Goal: Answer question/provide support: Share knowledge or assist other users

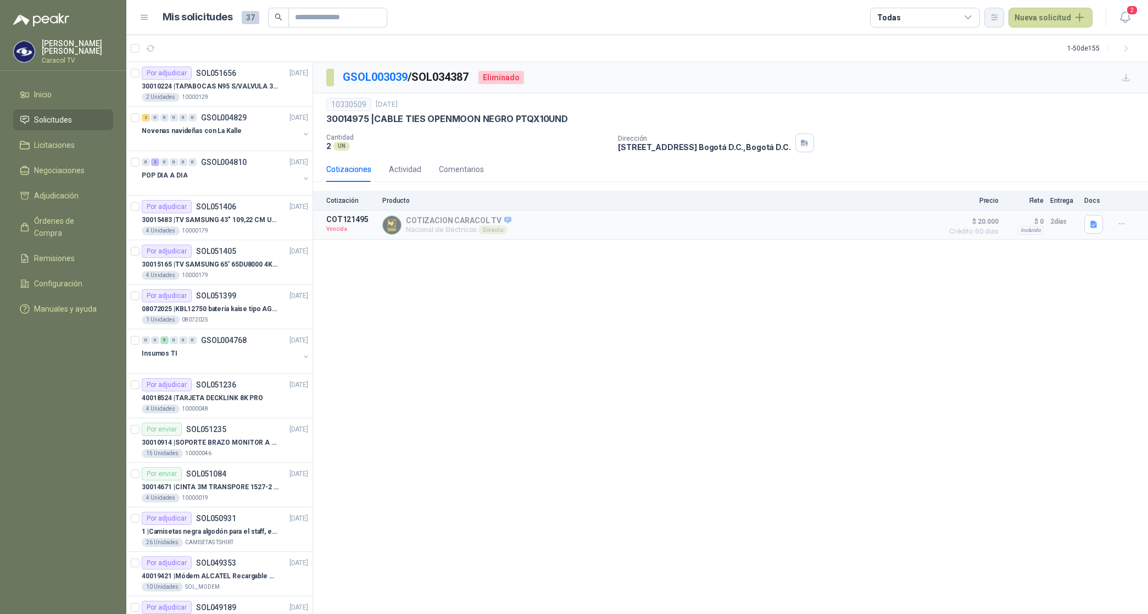
click at [997, 17] on icon "button" at bounding box center [994, 16] width 6 height 5
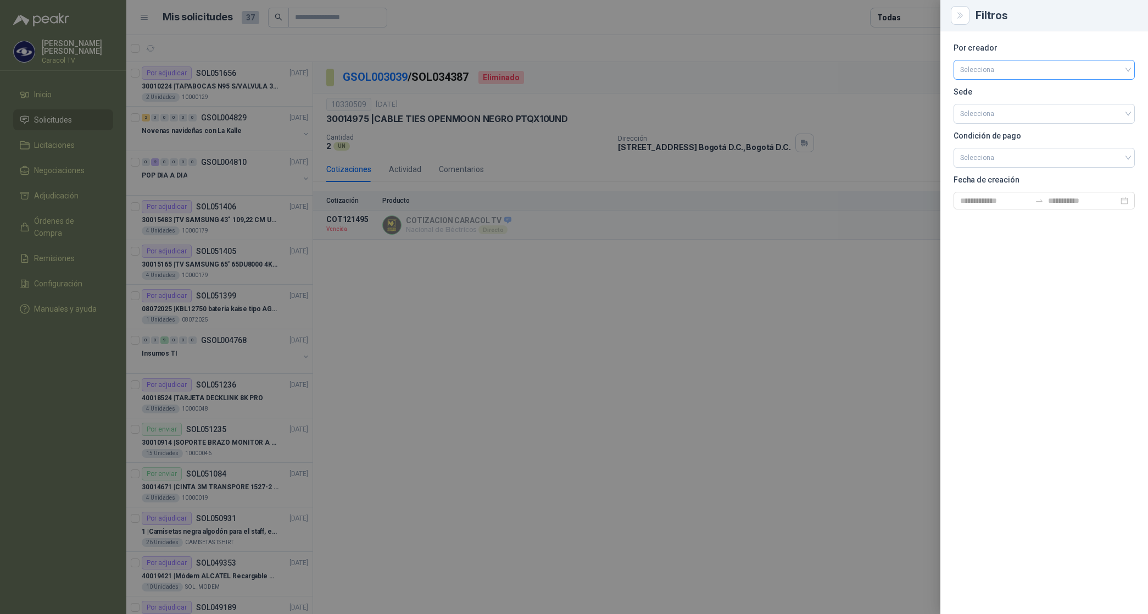
click at [989, 69] on input "search" at bounding box center [1044, 68] width 168 height 16
drag, startPoint x: 1006, startPoint y: 127, endPoint x: 991, endPoint y: 103, distance: 28.4
click at [1006, 127] on div "[PERSON_NAME]" at bounding box center [1044, 128] width 164 height 12
click at [899, 15] on div at bounding box center [574, 307] width 1148 height 614
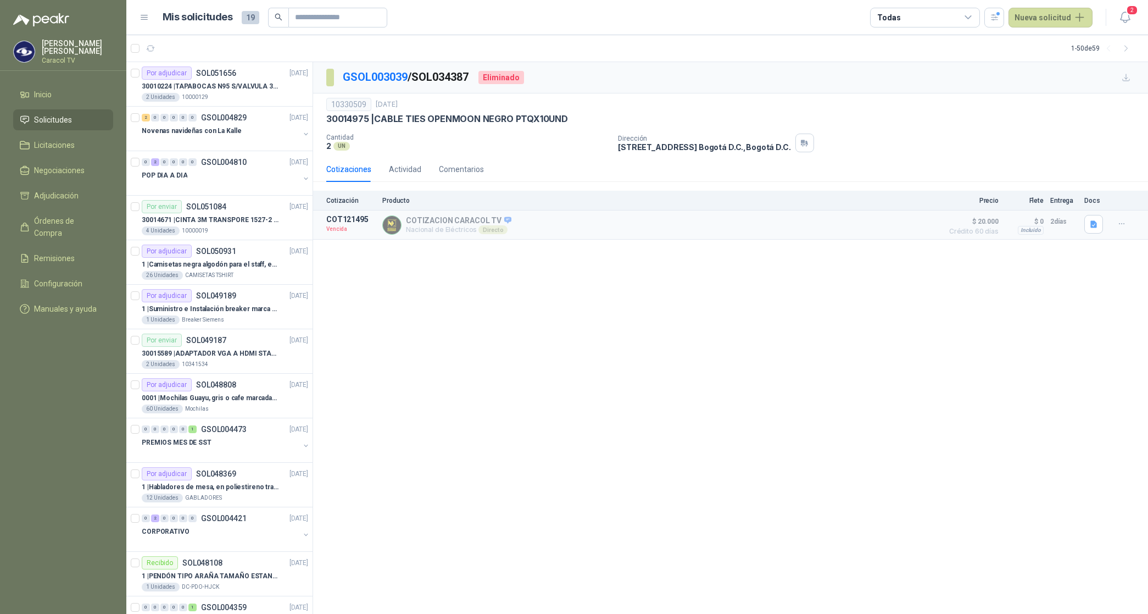
click at [899, 15] on div "Todas" at bounding box center [888, 18] width 23 height 12
click at [941, 62] on button "2 Por cotizar" at bounding box center [928, 63] width 100 height 18
click at [931, 80] on div "15 Por adjudicar" at bounding box center [913, 82] width 60 height 9
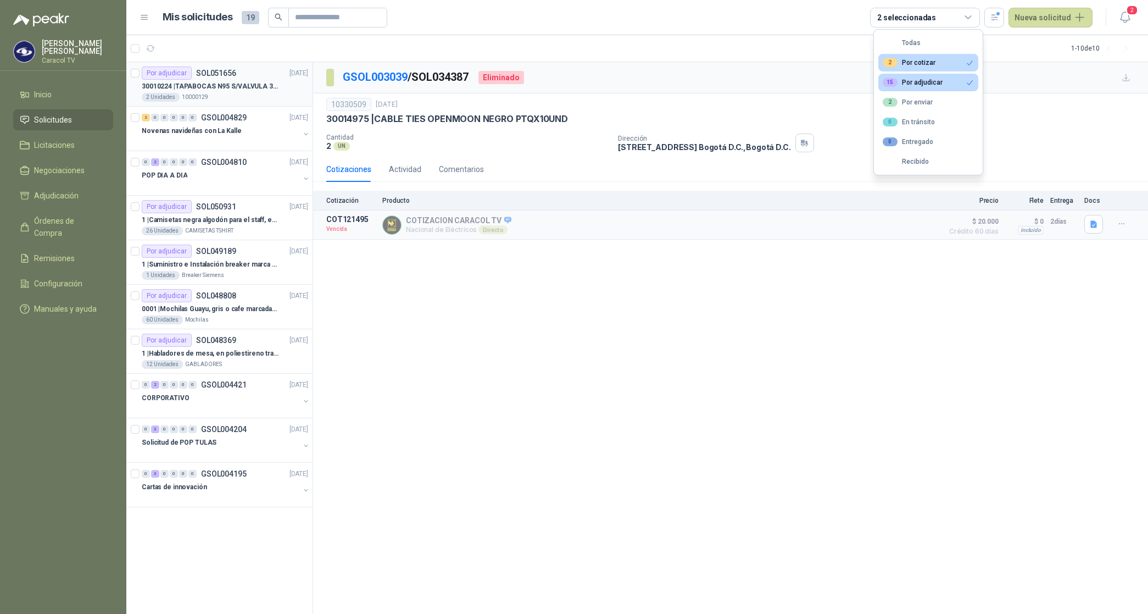
click at [232, 93] on div "2 Unidades 10000129" at bounding box center [225, 97] width 166 height 9
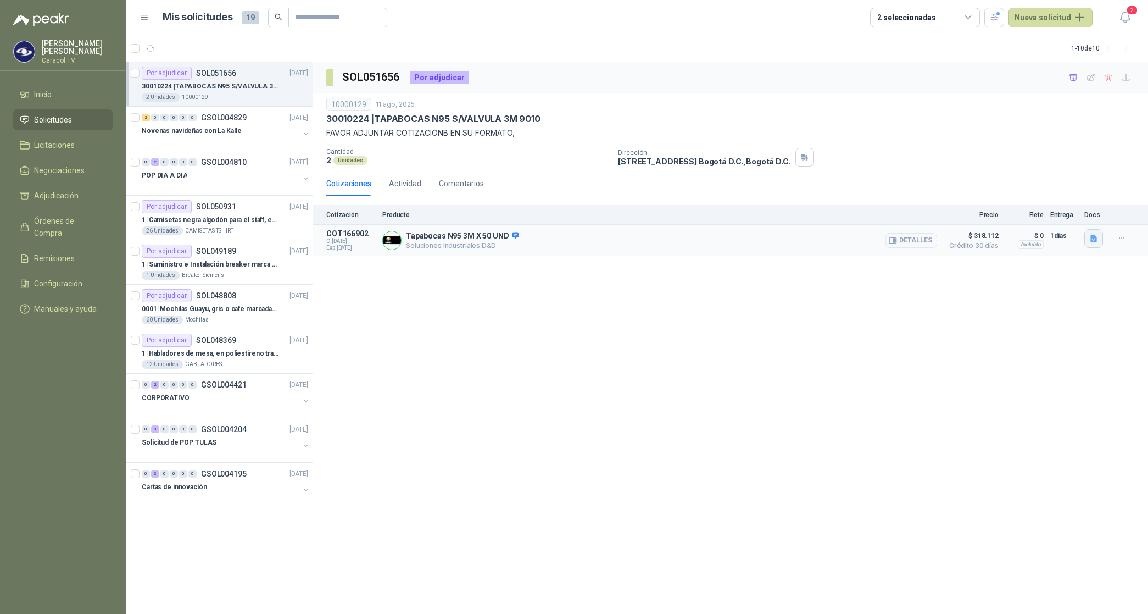
click at [1096, 235] on icon "button" at bounding box center [1093, 238] width 9 height 9
click at [1047, 210] on button "WhatsApp Image [DATE] 4.20.45 PM.jpeg" at bounding box center [1023, 215] width 145 height 12
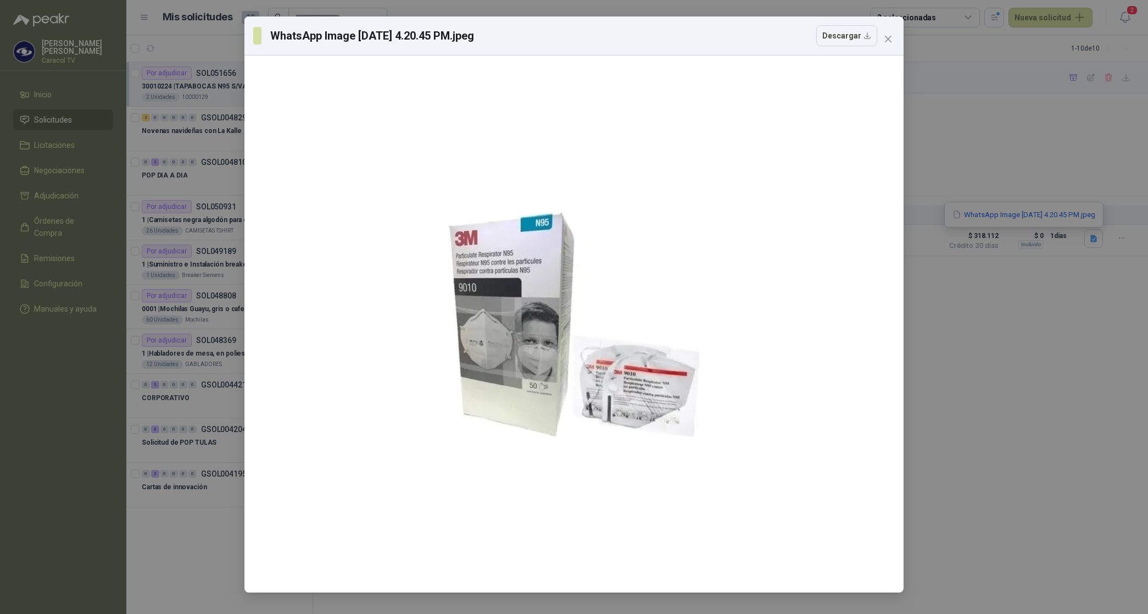
drag, startPoint x: 883, startPoint y: 30, endPoint x: 885, endPoint y: 36, distance: 5.9
click at [883, 31] on button "Close" at bounding box center [888, 39] width 18 height 18
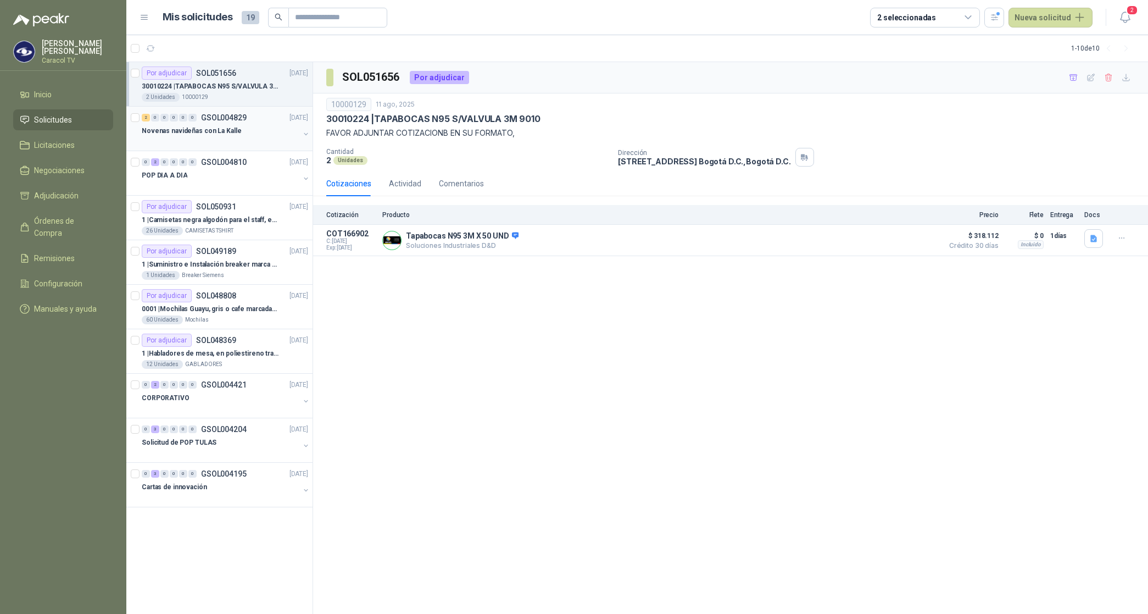
click at [224, 128] on p "Novenas navideñas con La Kalle" at bounding box center [191, 131] width 99 height 10
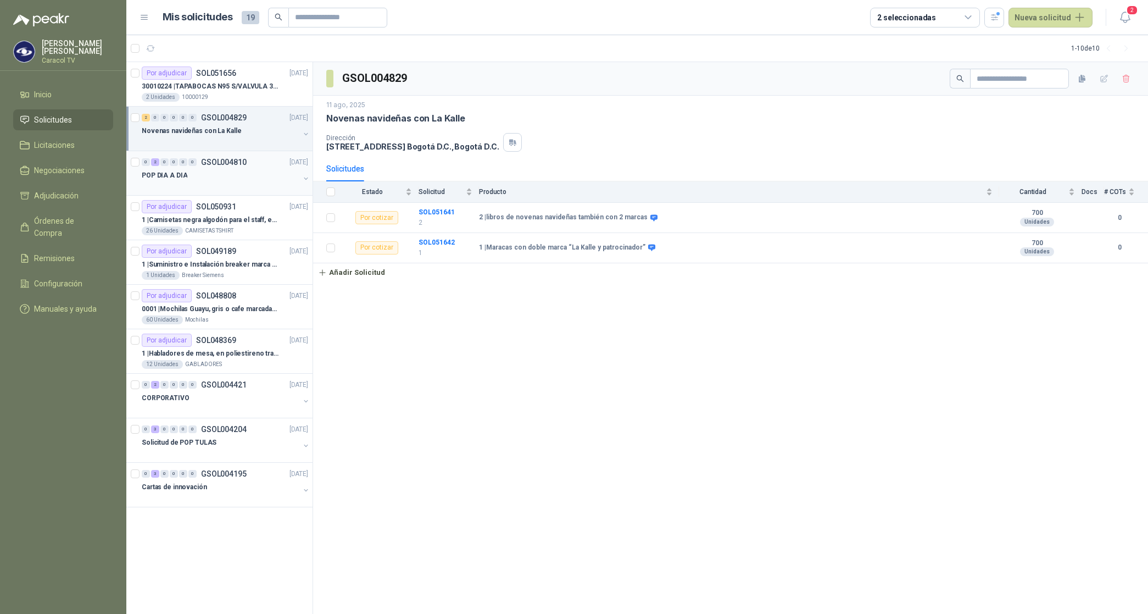
click at [158, 172] on p "POP DIA A DIA" at bounding box center [165, 175] width 46 height 10
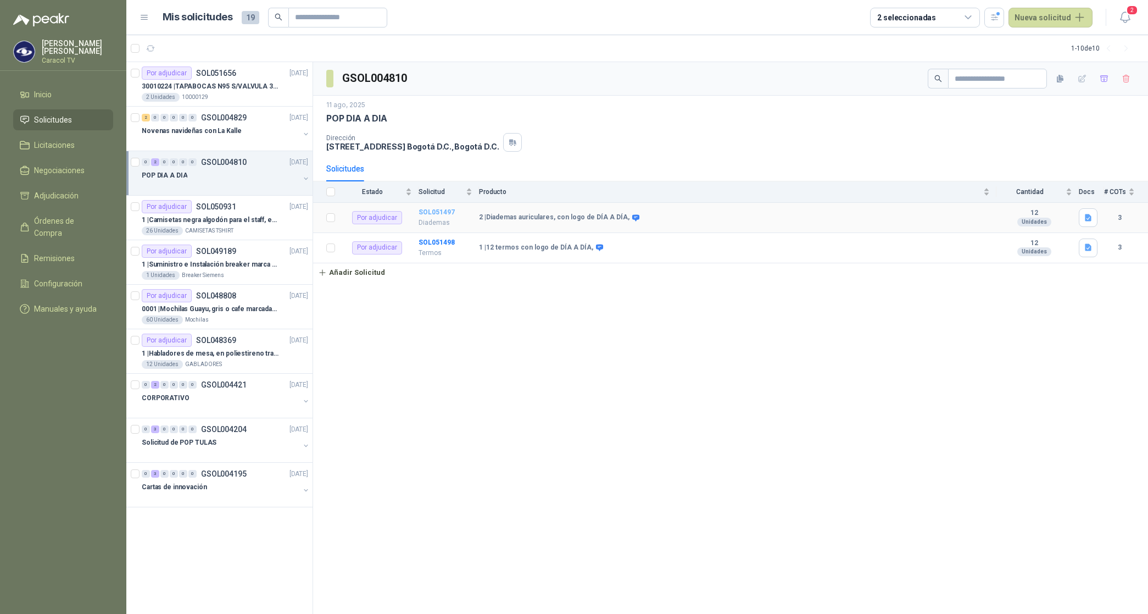
click at [434, 216] on b "SOL051497" at bounding box center [437, 212] width 36 height 8
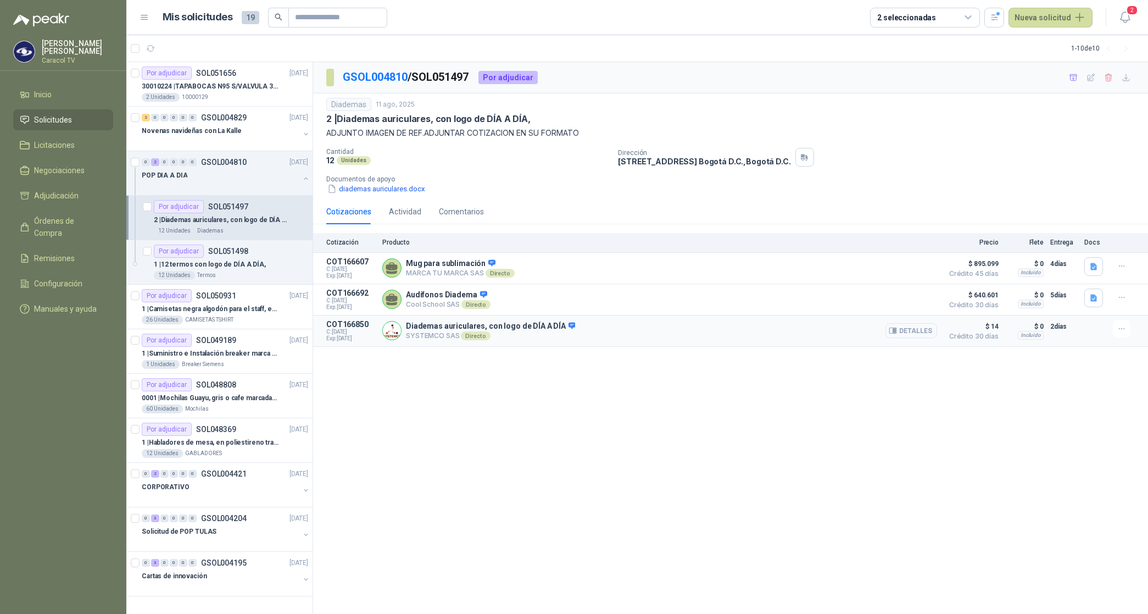
click at [912, 333] on button "Detalles" at bounding box center [911, 330] width 52 height 15
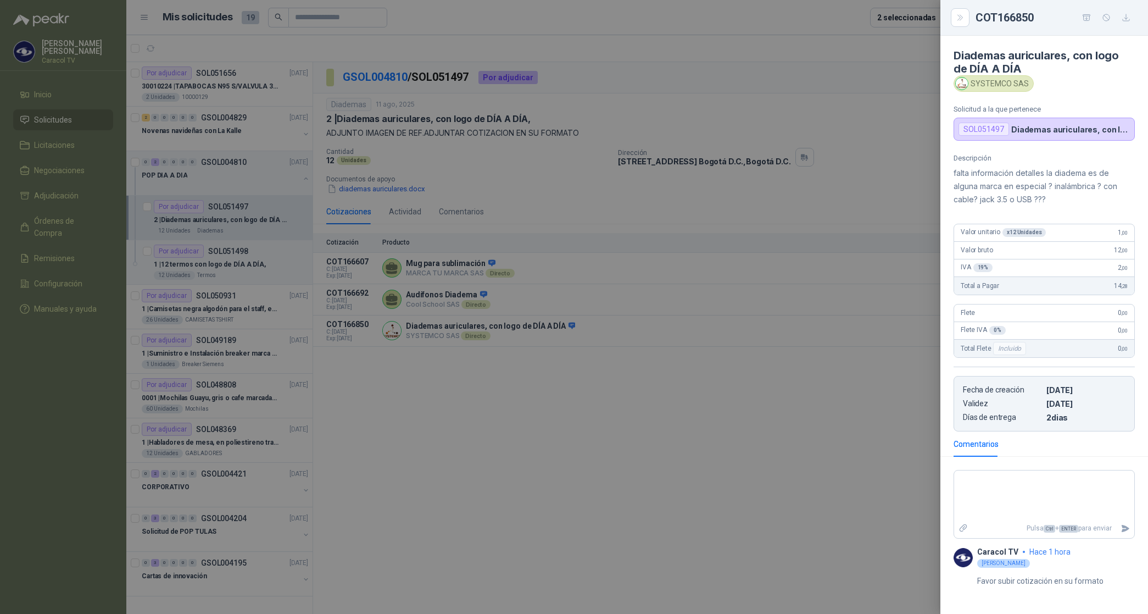
click at [437, 377] on div at bounding box center [574, 307] width 1148 height 614
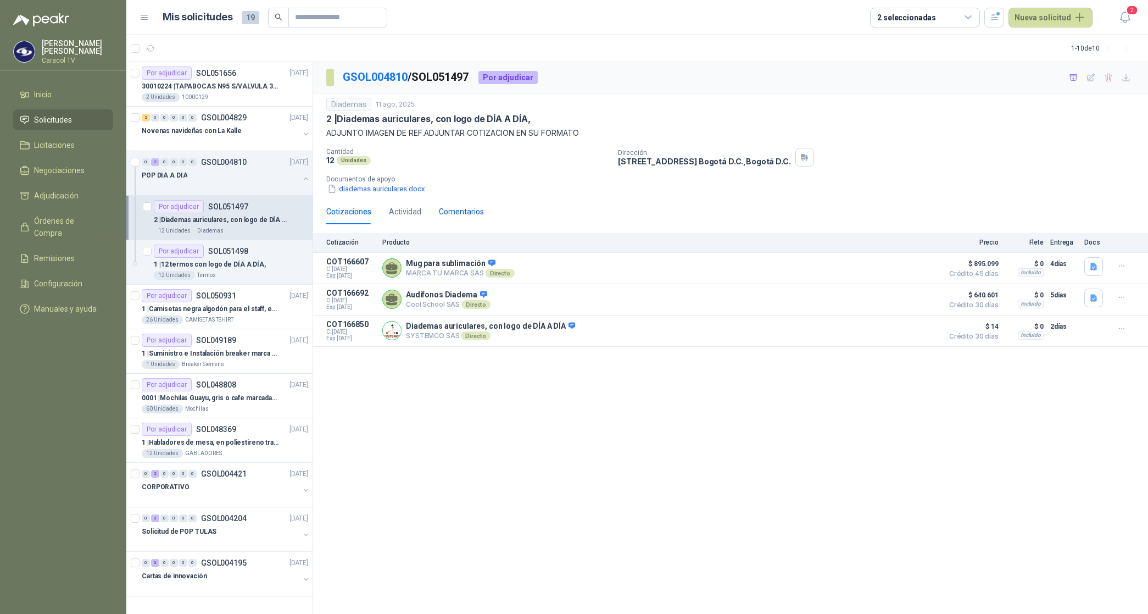
click at [459, 213] on div "Comentarios" at bounding box center [461, 211] width 45 height 12
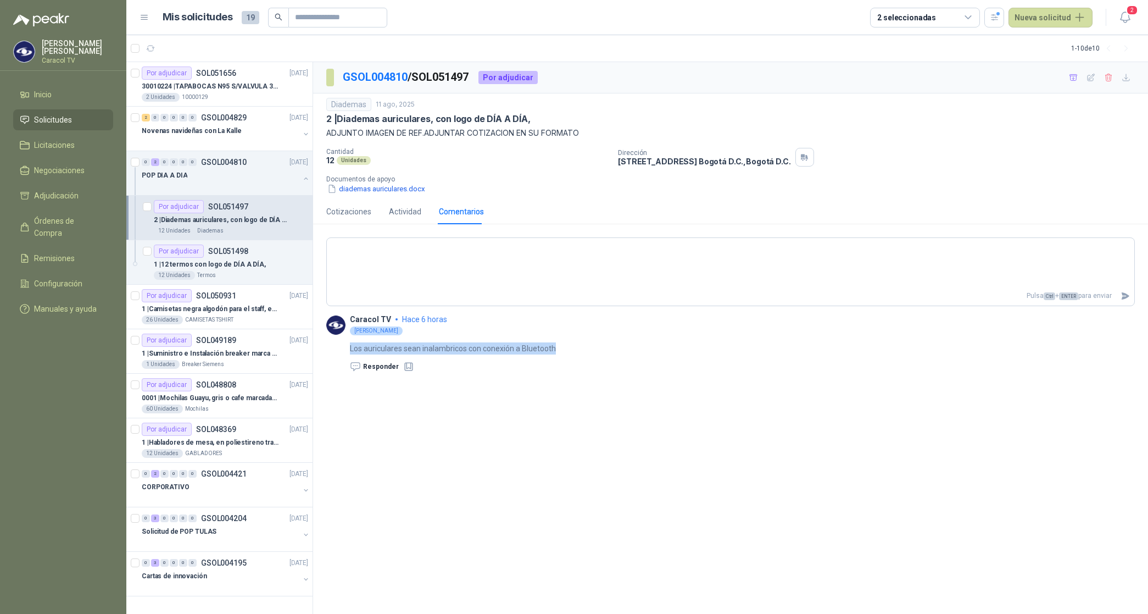
drag, startPoint x: 350, startPoint y: 350, endPoint x: 572, endPoint y: 347, distance: 221.9
click at [572, 347] on div "Los auriculares sean inalambricos con conexión a Bluetooth Responder" at bounding box center [730, 354] width 808 height 36
copy p "Los auriculares sean inalambricos con conexión a Bluetooth"
click at [231, 264] on p "1 | 12 termos con logo de DÍA A DÍA," at bounding box center [210, 264] width 112 height 10
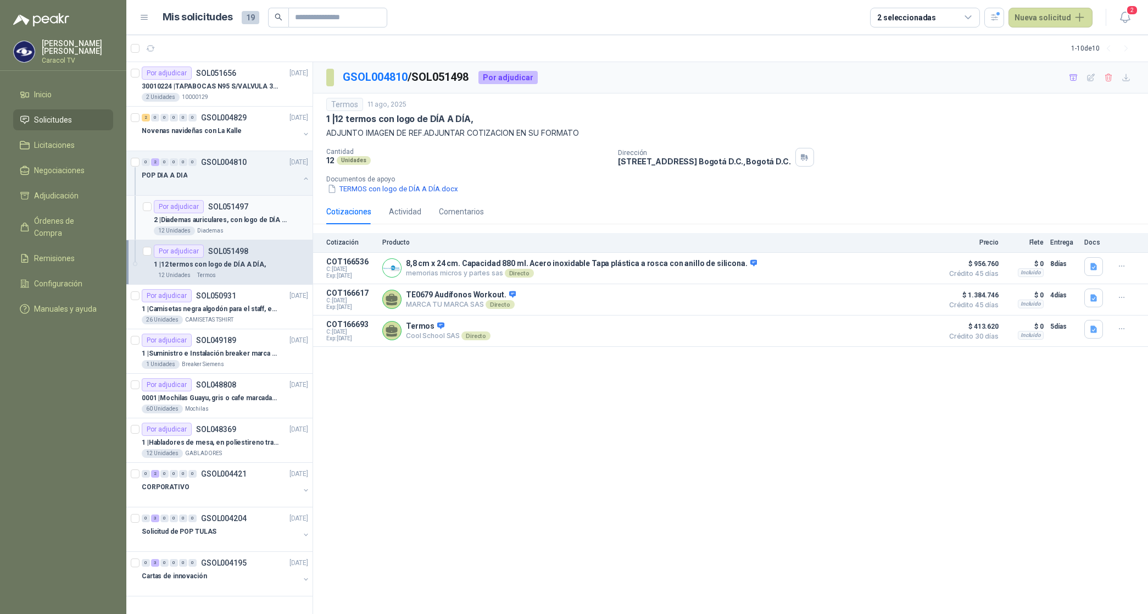
click at [246, 221] on p "2 | Diademas auriculares, con logo de DÍA A DÍA," at bounding box center [222, 220] width 137 height 10
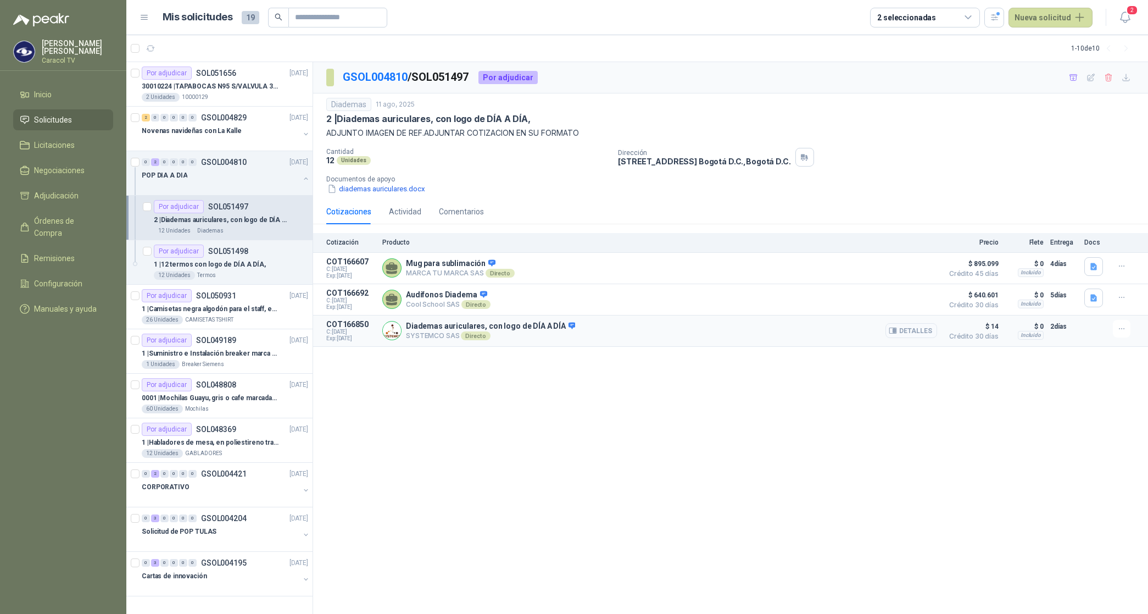
click at [911, 333] on button "Detalles" at bounding box center [911, 330] width 52 height 15
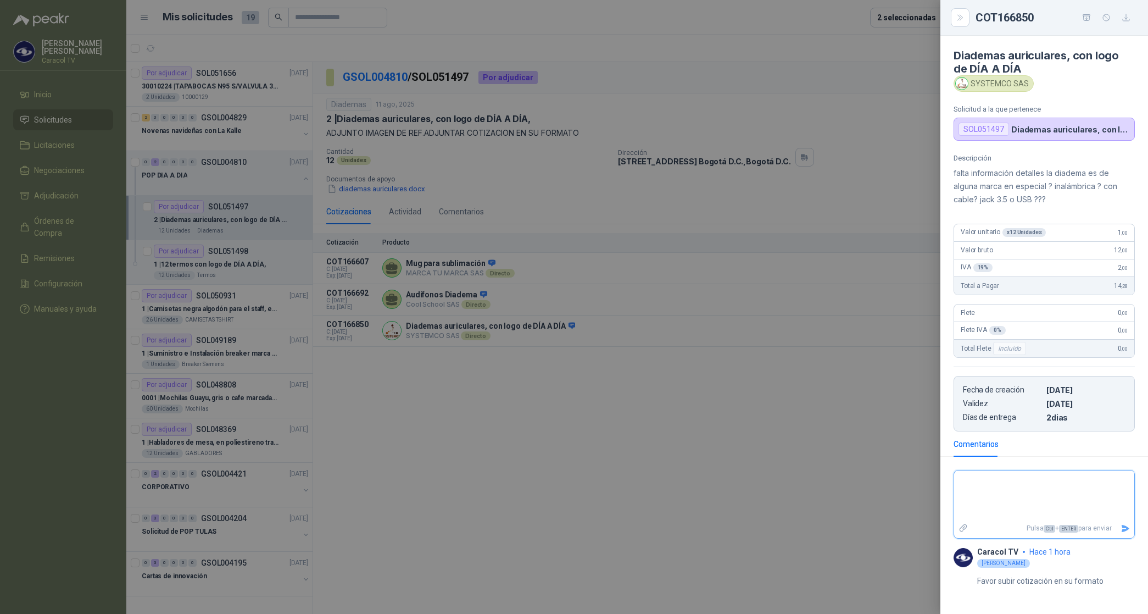
click at [986, 481] on textarea at bounding box center [1044, 495] width 180 height 46
paste textarea "**********"
type textarea "**********"
click at [1006, 484] on textarea "**********" at bounding box center [1044, 495] width 180 height 46
type textarea "**********"
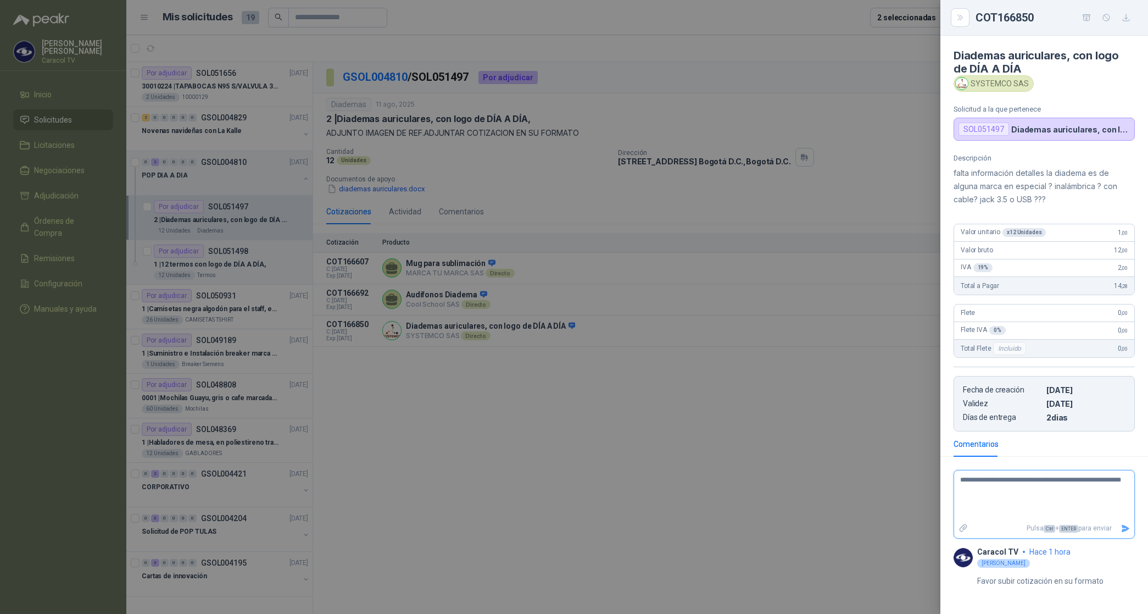
type textarea "**********"
click at [1127, 531] on icon "Enviar" at bounding box center [1126, 528] width 8 height 7
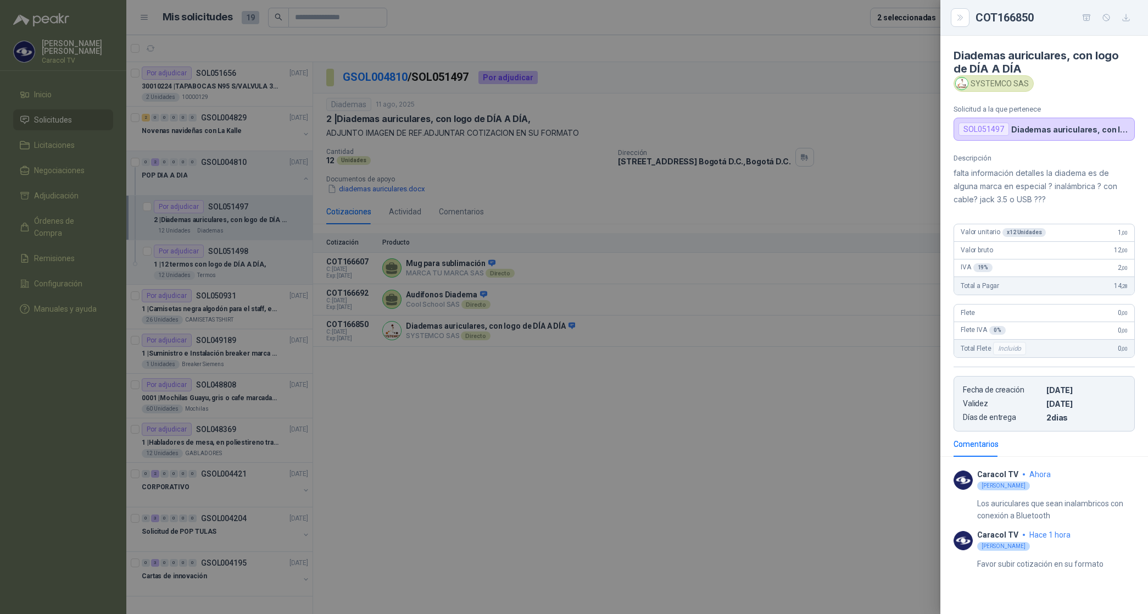
click at [235, 83] on div at bounding box center [574, 307] width 1148 height 614
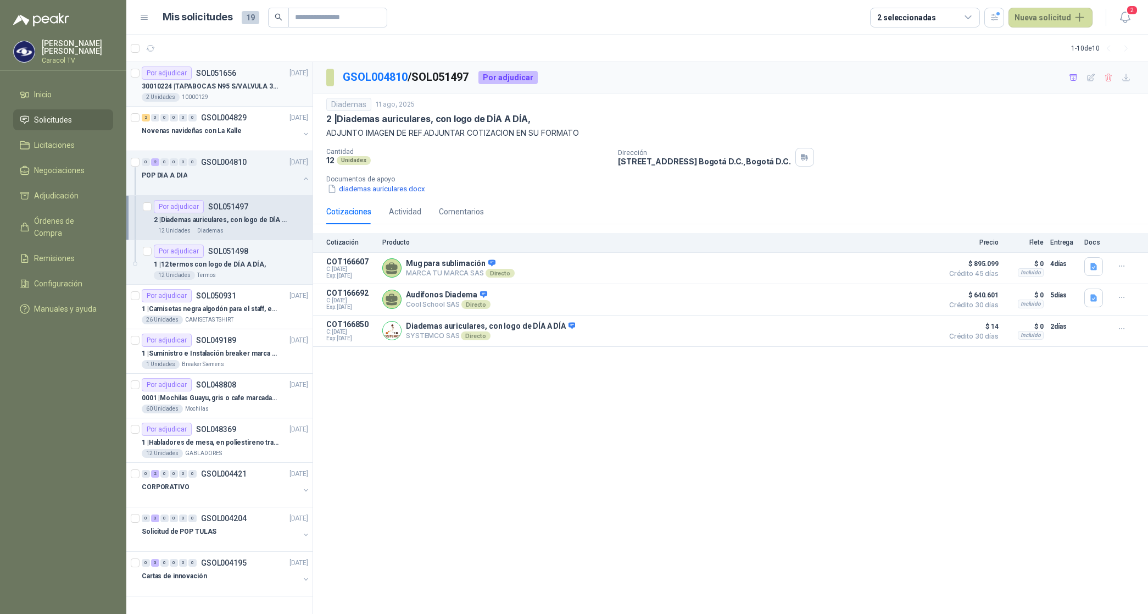
click at [239, 87] on p "30010224 | TAPABOCAS N95 S/VALVULA 3M 9010" at bounding box center [210, 86] width 137 height 10
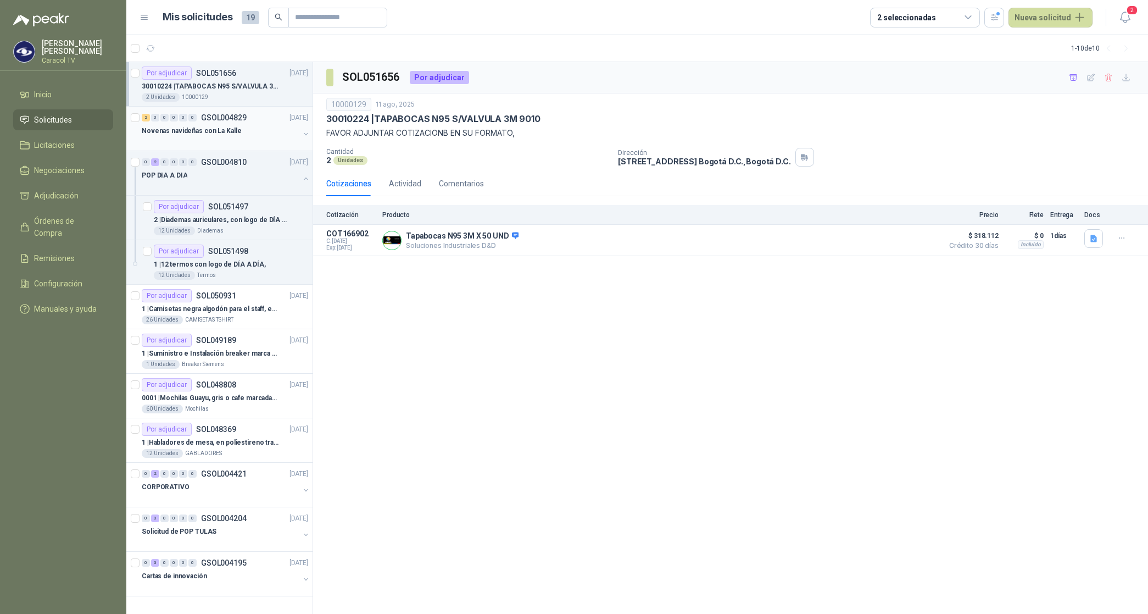
click at [186, 128] on p "Novenas navideñas con La Kalle" at bounding box center [191, 131] width 99 height 10
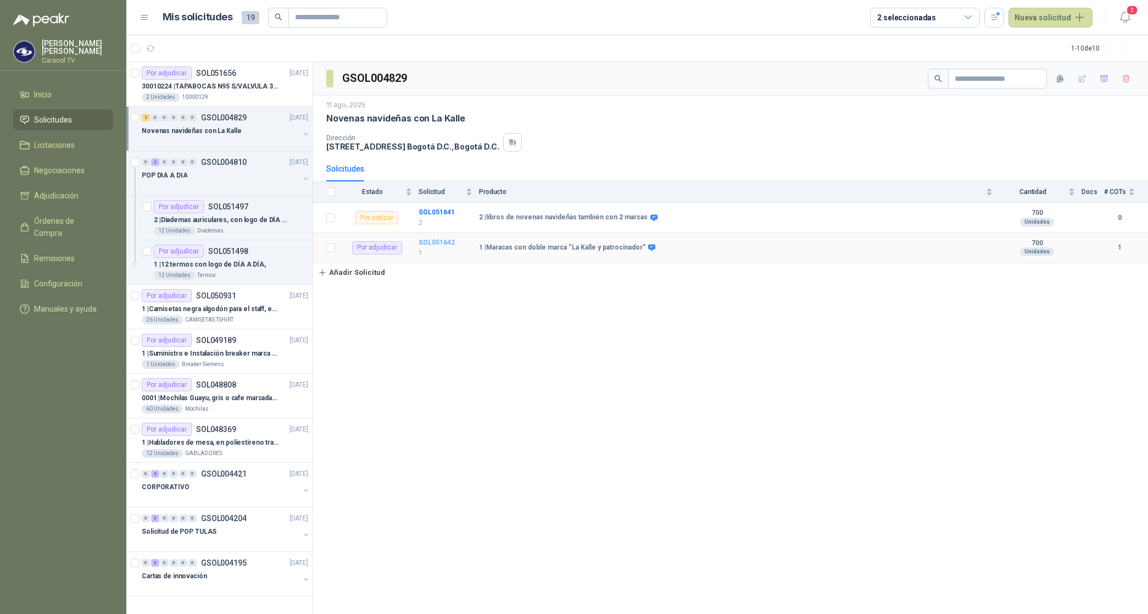
click at [434, 241] on b "SOL051642" at bounding box center [437, 242] width 36 height 8
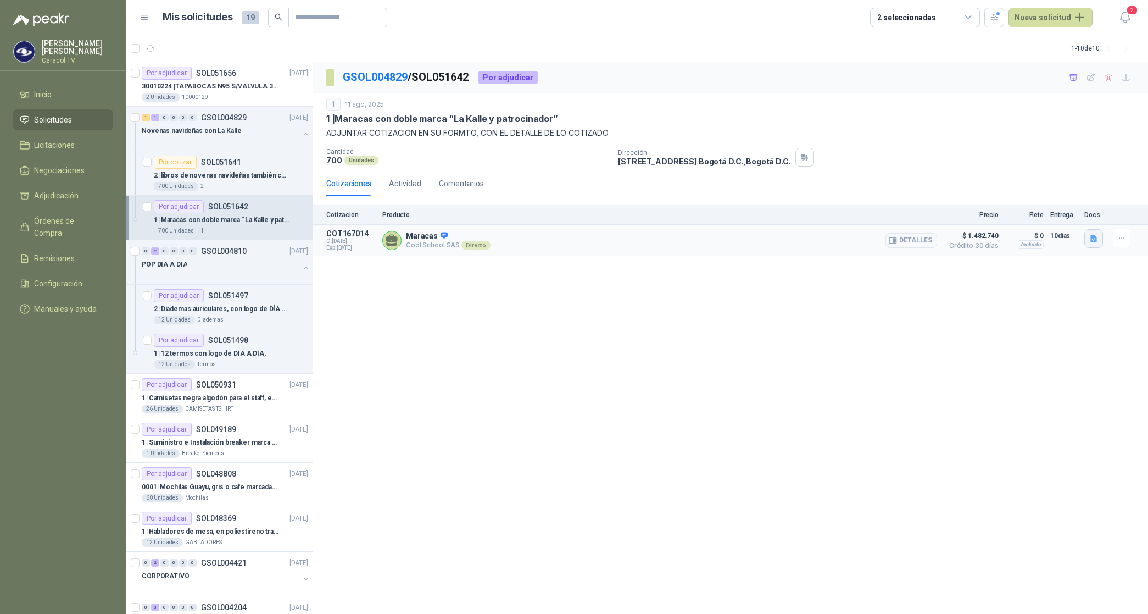
click at [1089, 238] on icon "button" at bounding box center [1093, 238] width 9 height 9
click at [1056, 221] on div "Cotización Maracas Caracol.pdf" at bounding box center [1038, 215] width 132 height 26
click at [1057, 213] on button "Cotización Maracas Caracol.pdf" at bounding box center [1038, 215] width 118 height 12
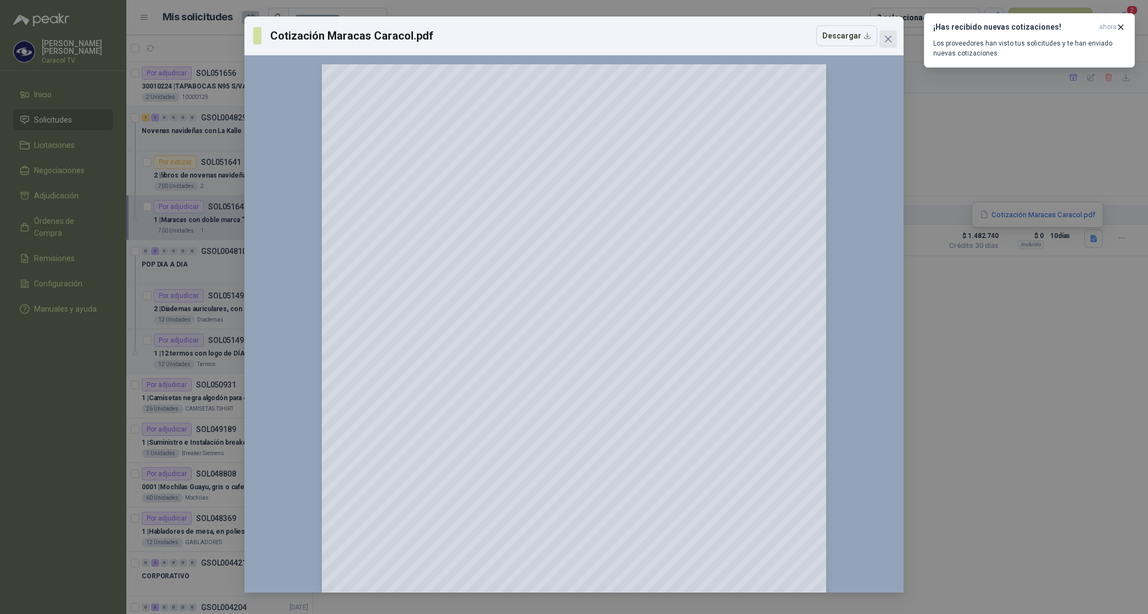
click at [891, 36] on icon "close" at bounding box center [888, 39] width 9 height 9
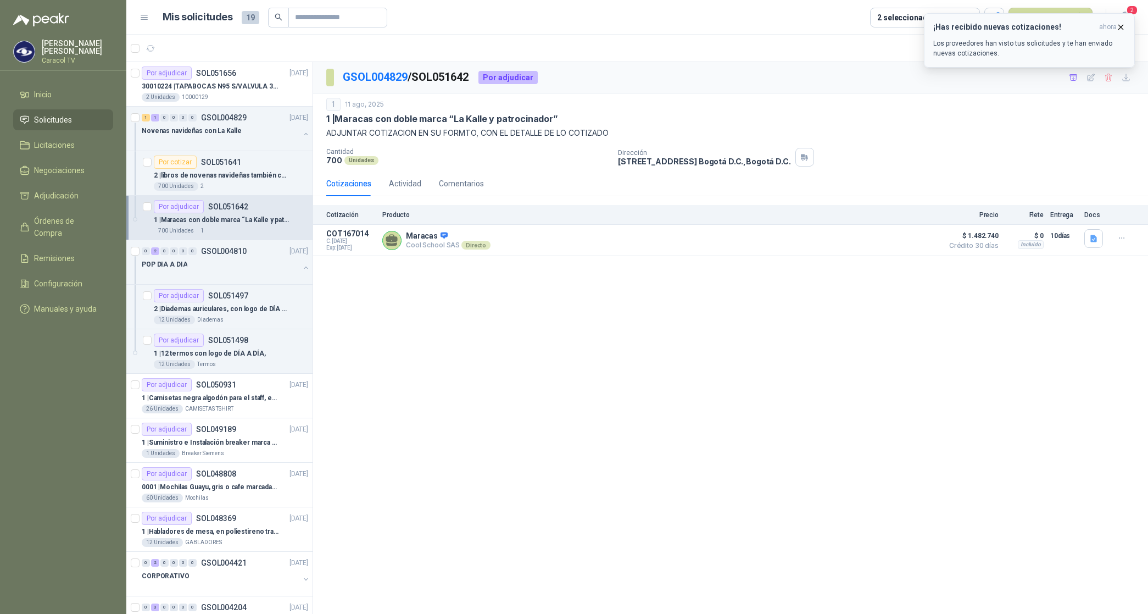
click at [1122, 28] on icon "button" at bounding box center [1121, 27] width 4 height 4
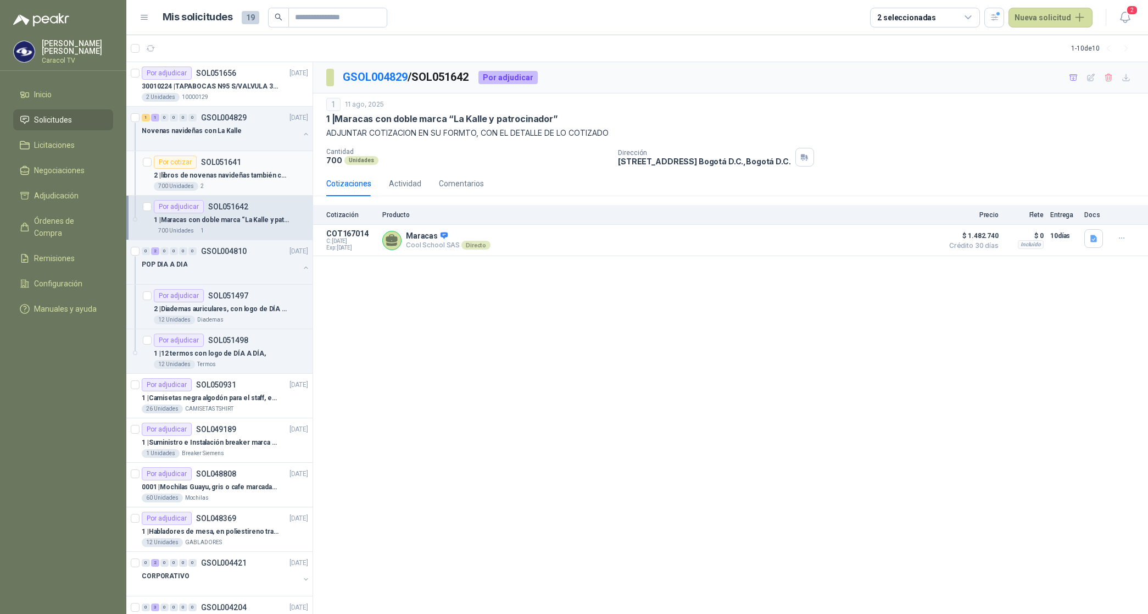
click at [228, 174] on p "2 | libros de novenas navideñas también con 2 marcas" at bounding box center [222, 175] width 137 height 10
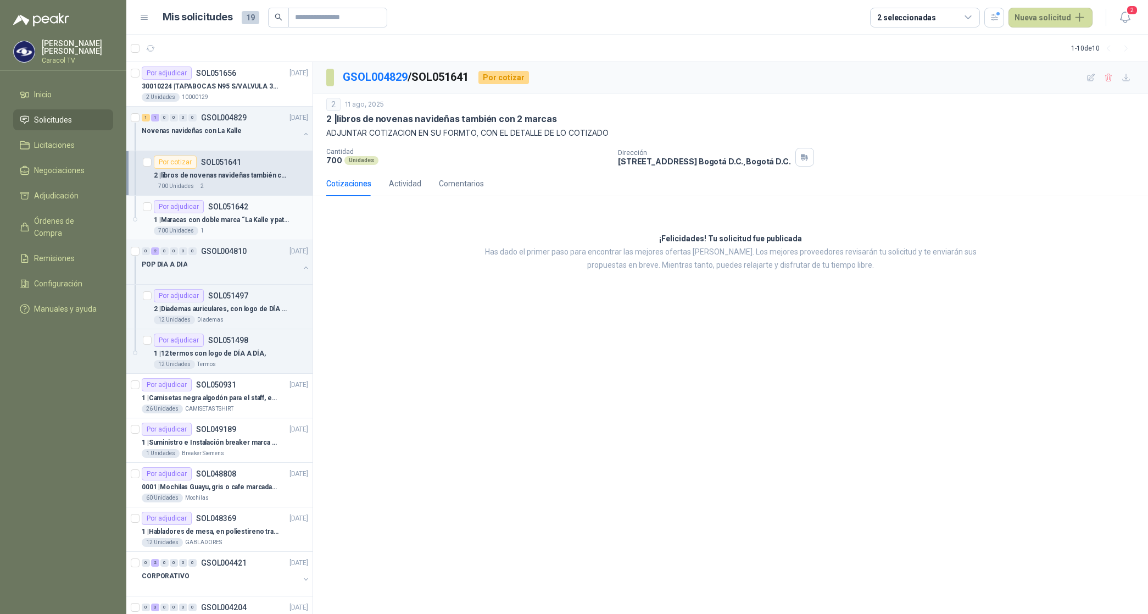
click at [228, 220] on p "1 | Maracas con doble marca “La Kalle y patrocinador”" at bounding box center [222, 220] width 137 height 10
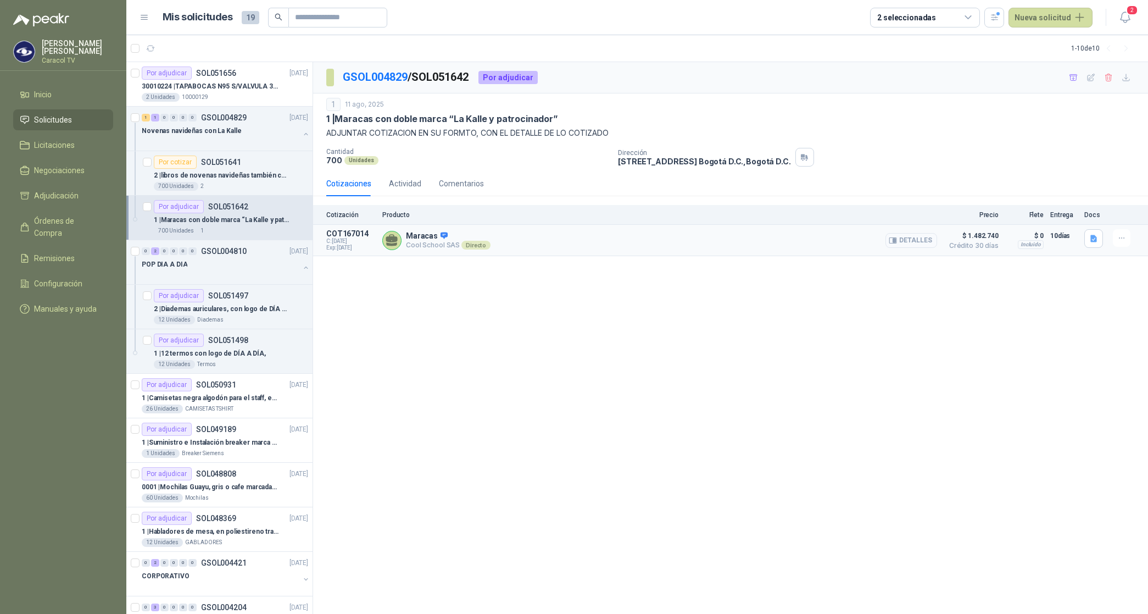
click at [911, 240] on button "Detalles" at bounding box center [911, 240] width 52 height 15
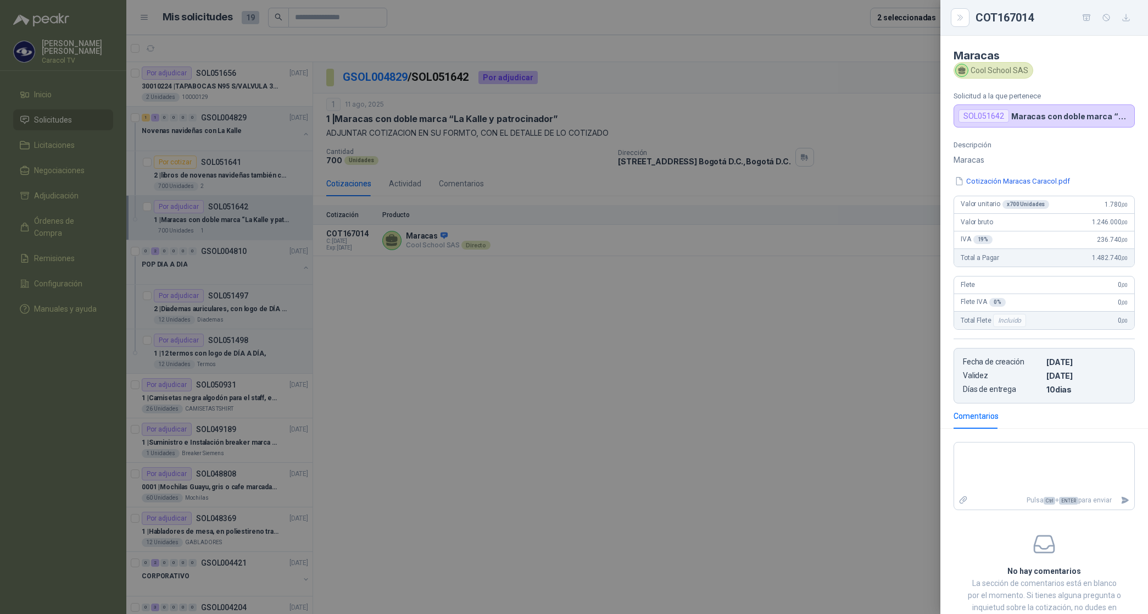
click at [257, 169] on div at bounding box center [574, 307] width 1148 height 614
